Goal: Check status: Check status

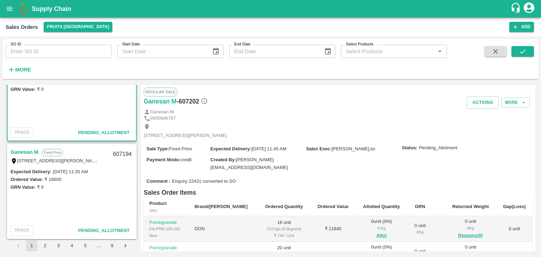
scroll to position [44, 0]
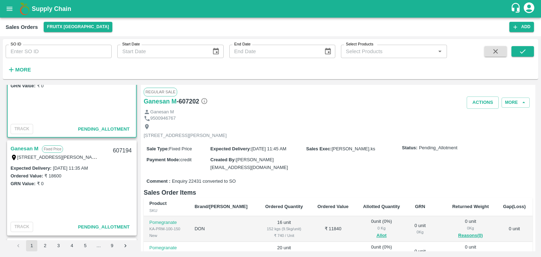
click at [31, 146] on link "Ganesan M" at bounding box center [25, 148] width 28 height 9
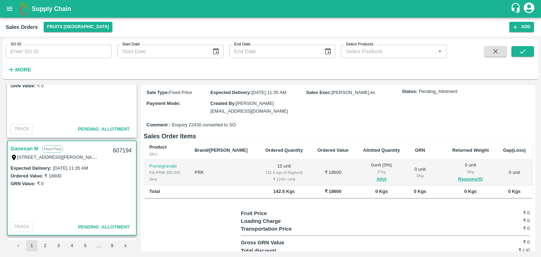
scroll to position [56, 0]
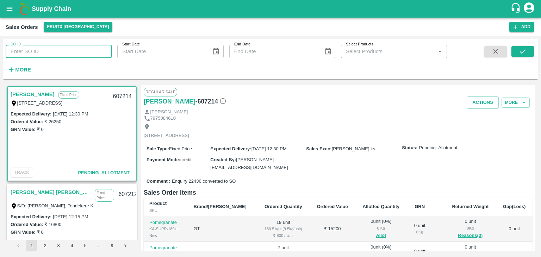
click at [28, 55] on input "SO ID" at bounding box center [59, 51] width 106 height 13
type input "606139"
click at [524, 49] on icon "submit" at bounding box center [523, 52] width 8 height 8
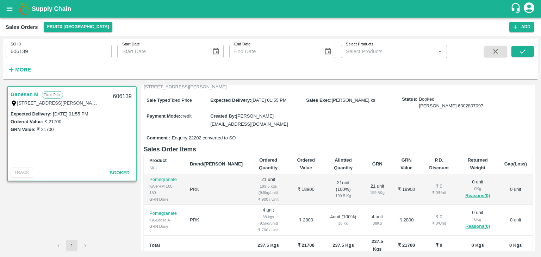
scroll to position [48, 0]
click at [501, 52] on button "button" at bounding box center [495, 51] width 23 height 11
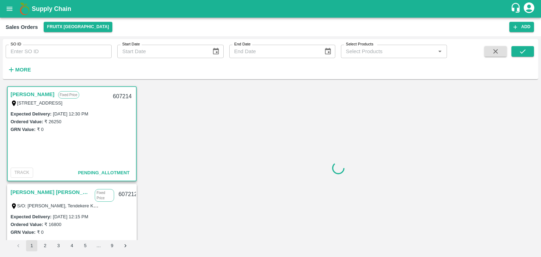
scroll to position [1, 0]
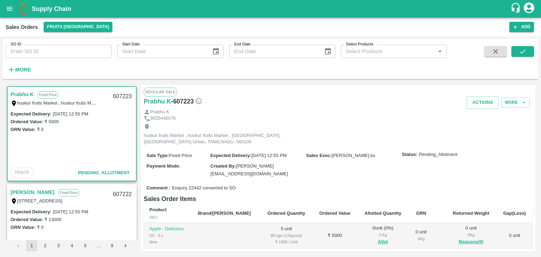
click at [175, 126] on div "huskur fruits Market , huskur fruits Market , [GEOGRAPHIC_DATA], [GEOGRAPHIC_DA…" at bounding box center [223, 135] width 159 height 22
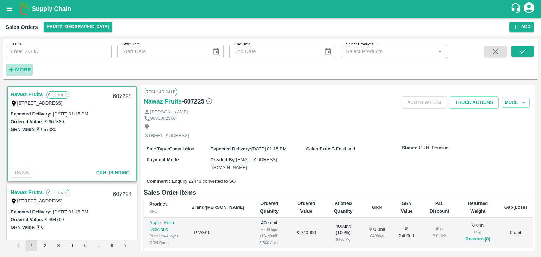
click at [29, 73] on h6 "More" at bounding box center [23, 69] width 16 height 9
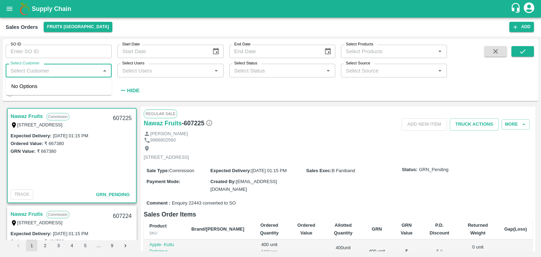
click at [29, 69] on input "Select Customer" at bounding box center [53, 70] width 90 height 9
type input "gane"
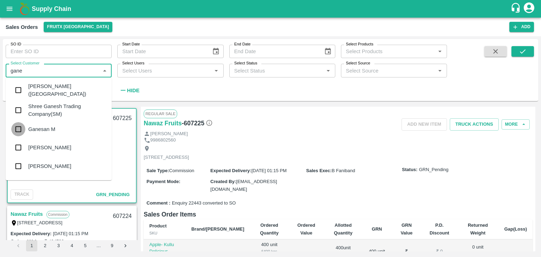
click at [20, 128] on input "checkbox" at bounding box center [18, 129] width 14 height 14
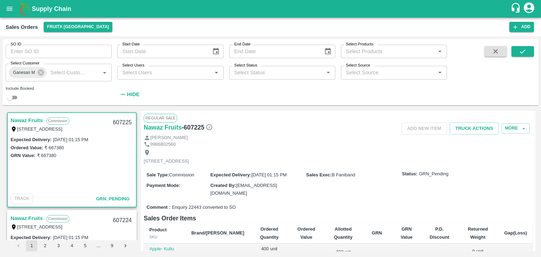
click at [13, 102] on div "SO ID SO ID Start Date Start Date End Date End Date Select Products Select Prod…" at bounding box center [271, 72] width 536 height 61
click at [9, 98] on input "checkbox" at bounding box center [9, 97] width 25 height 8
checkbox input "true"
click at [529, 53] on button "submit" at bounding box center [523, 51] width 23 height 11
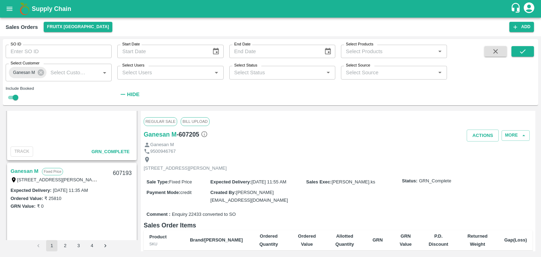
scroll to position [340, 0]
click at [27, 168] on link "Ganesan M" at bounding box center [25, 171] width 28 height 9
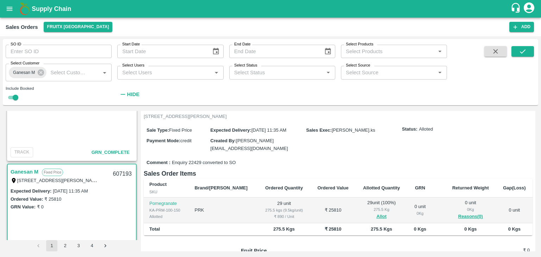
scroll to position [44, 0]
